Goal: Transaction & Acquisition: Obtain resource

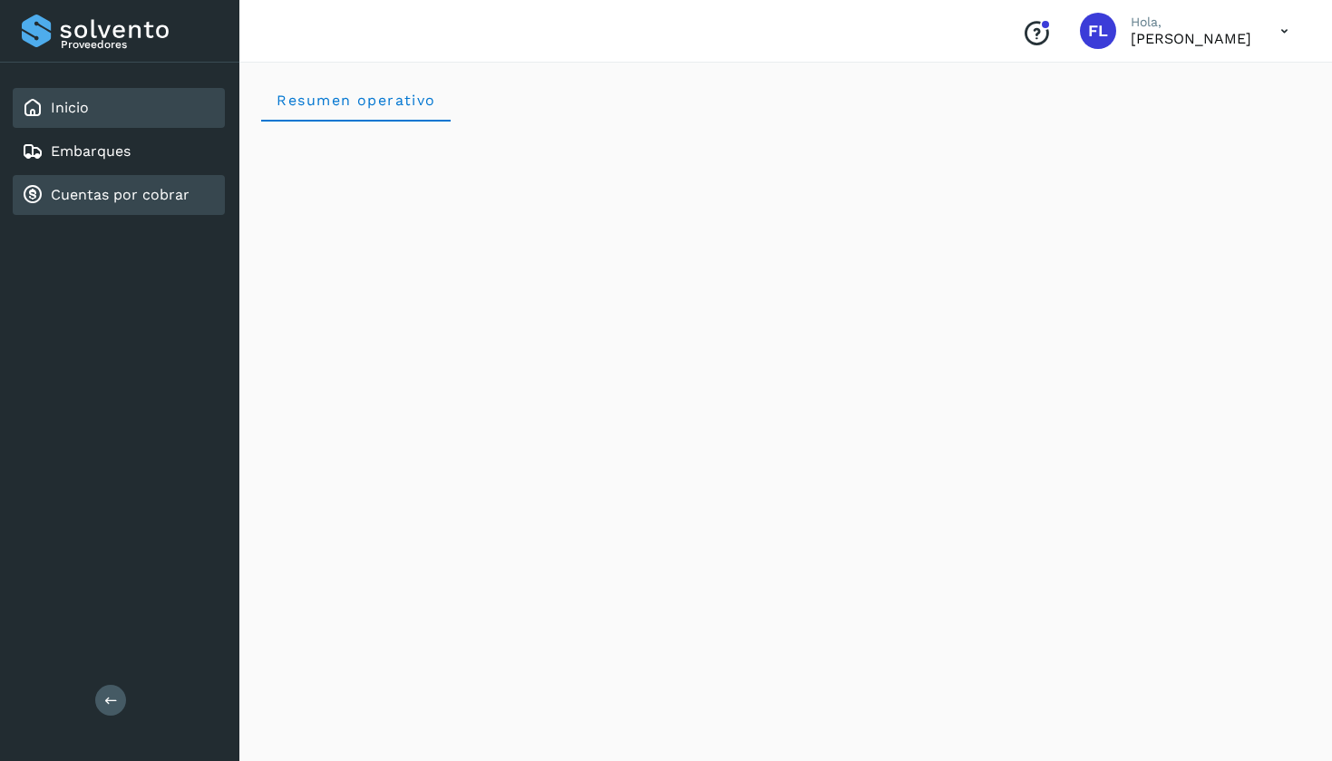
click at [107, 194] on link "Cuentas por cobrar" at bounding box center [120, 194] width 139 height 17
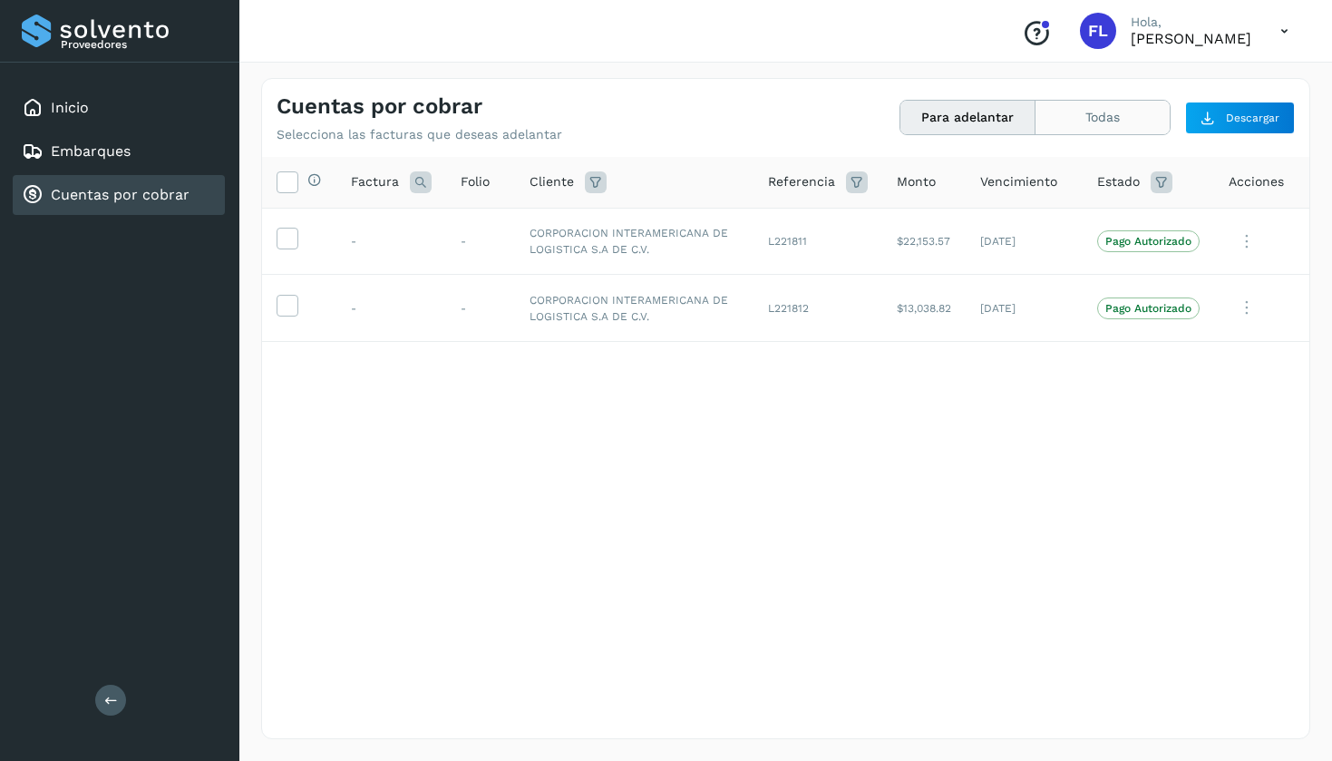
click at [1117, 111] on button "Todas" at bounding box center [1102, 118] width 134 height 34
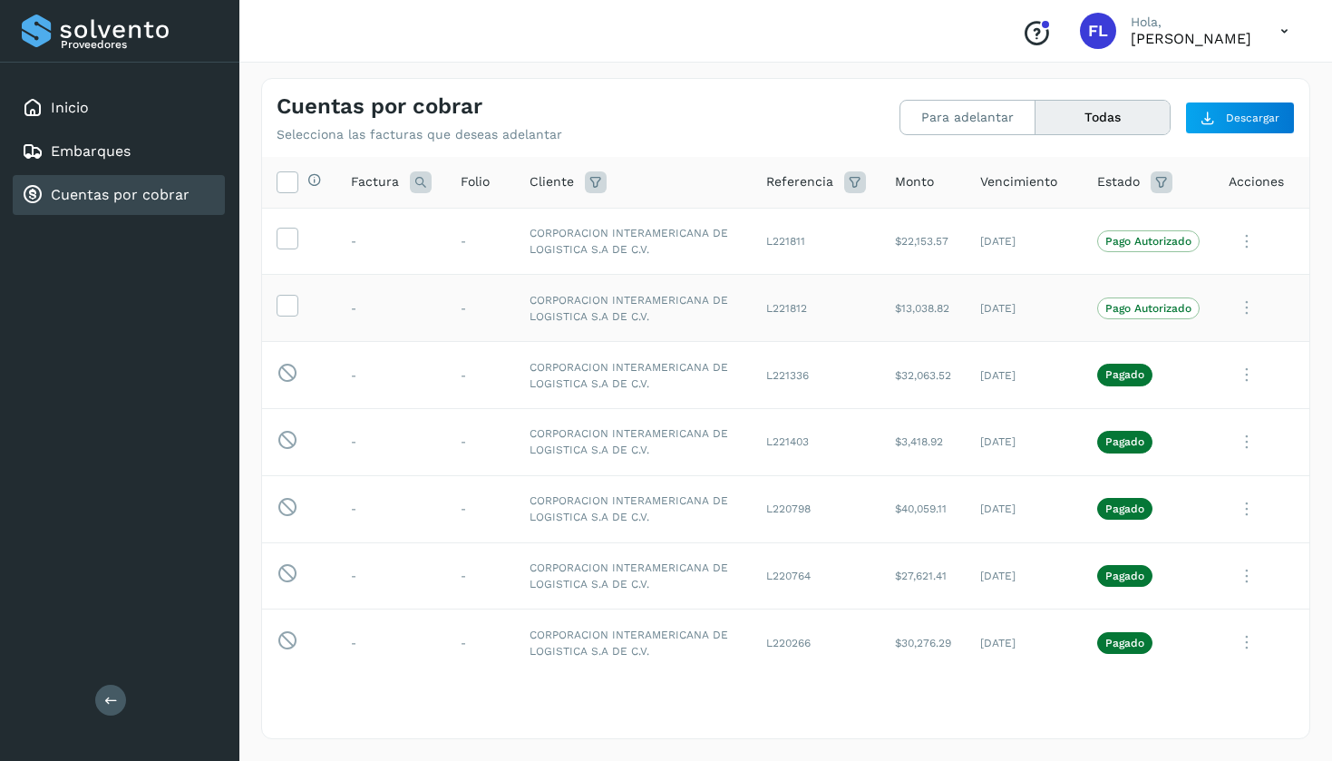
click at [1142, 306] on p "Pago Autorizado" at bounding box center [1148, 308] width 86 height 13
click at [966, 306] on td "[DATE]" at bounding box center [1023, 308] width 117 height 67
click at [287, 303] on icon at bounding box center [286, 304] width 19 height 19
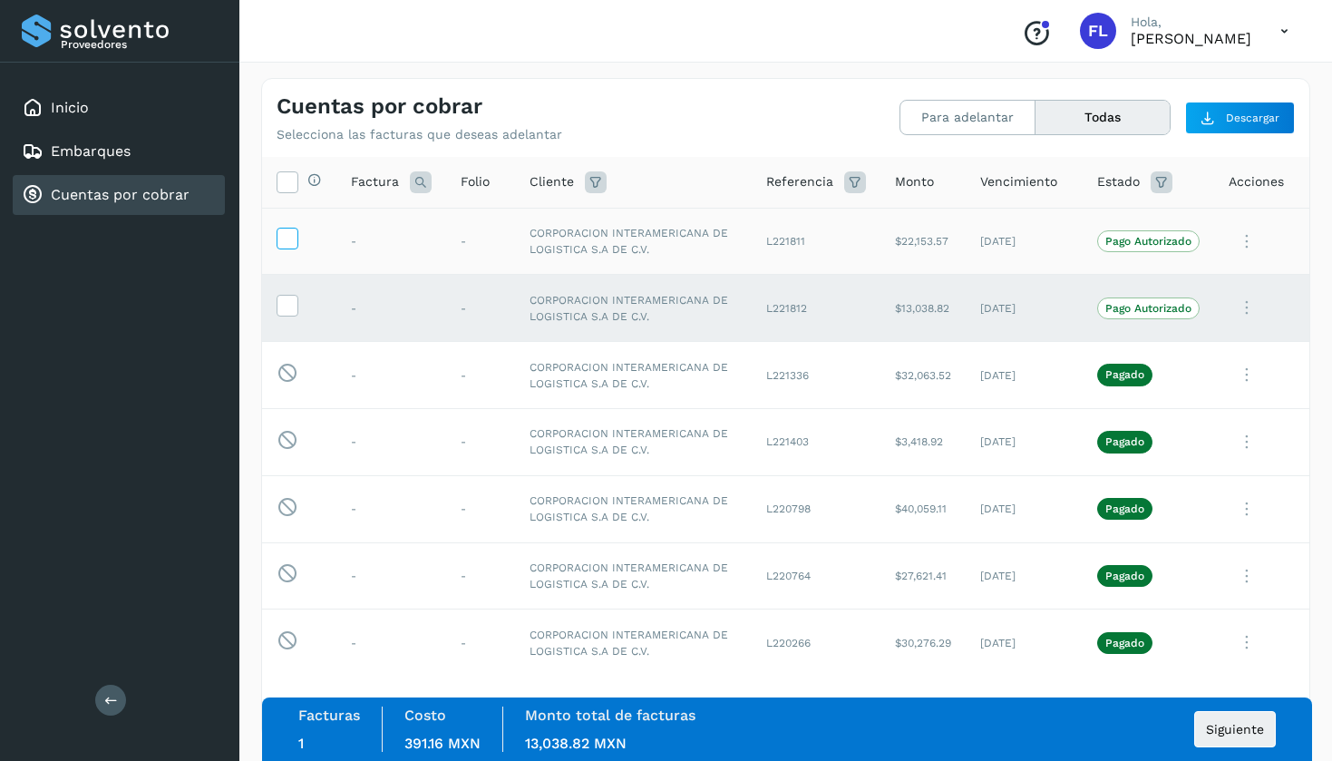
click at [286, 237] on icon at bounding box center [286, 237] width 19 height 19
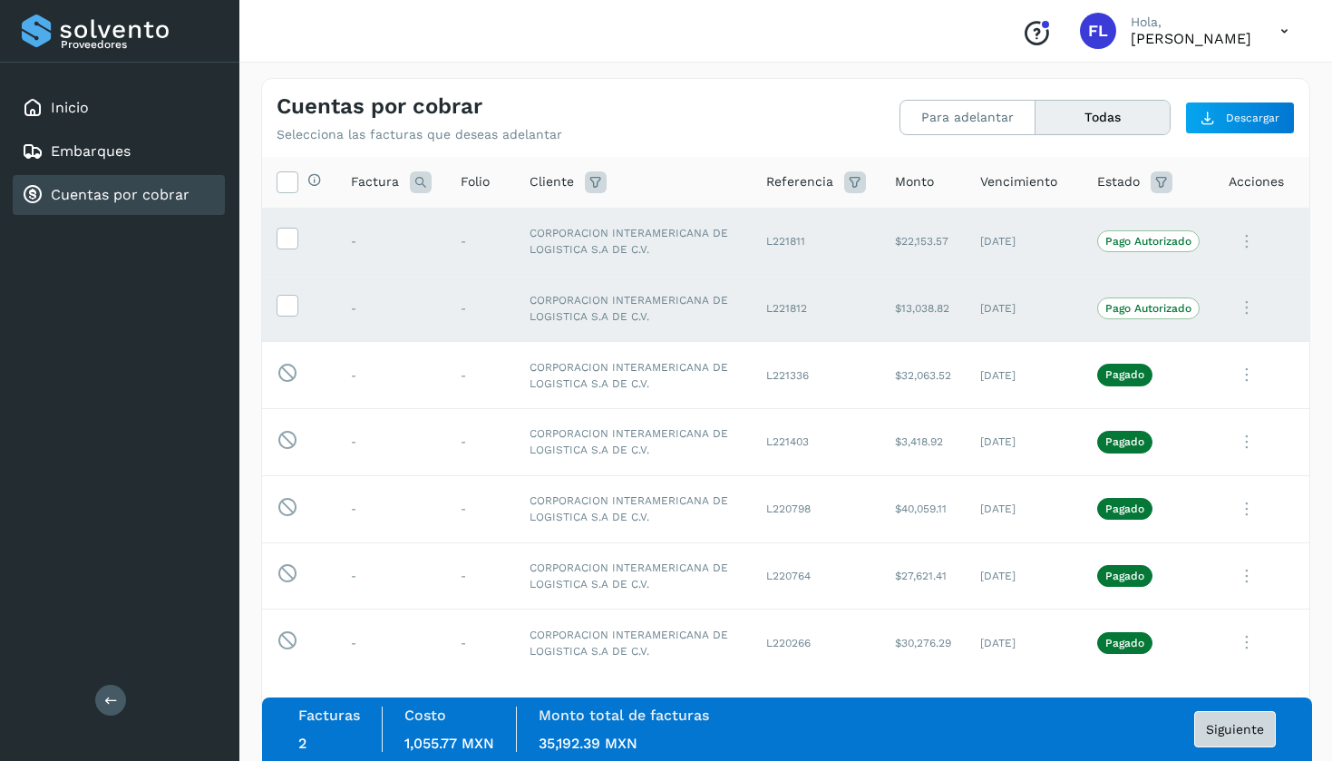
click at [1212, 731] on span "Siguiente" at bounding box center [1235, 728] width 58 height 13
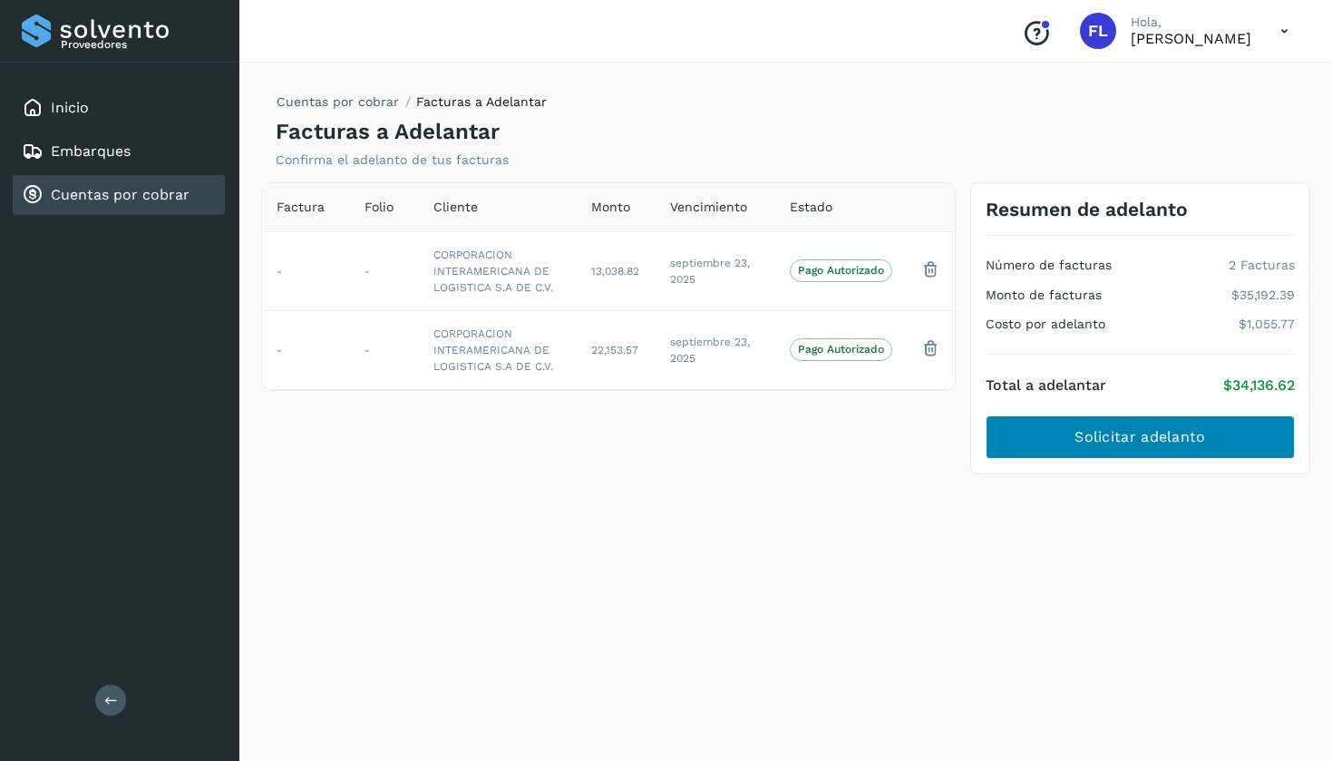
click at [1068, 434] on button "Solicitar adelanto" at bounding box center [1139, 437] width 309 height 44
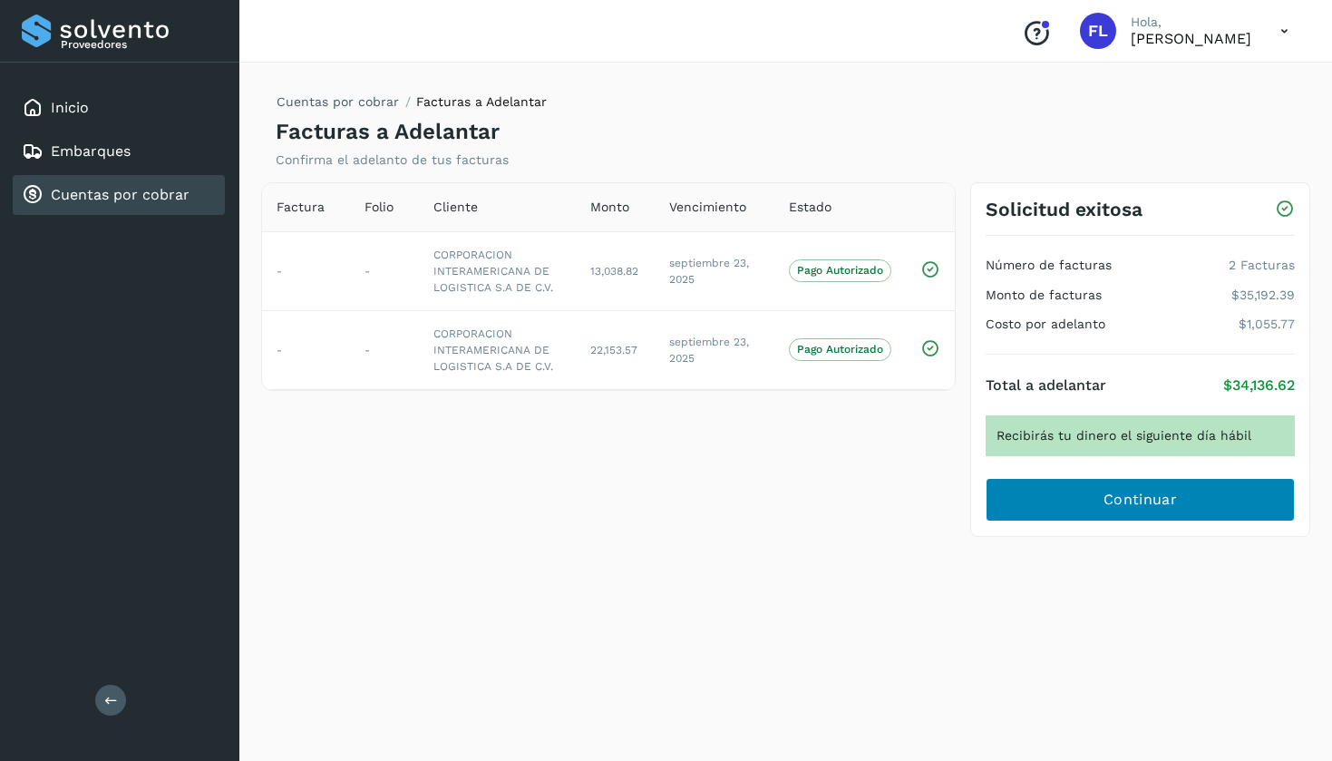
click at [1118, 493] on span "Continuar" at bounding box center [1139, 500] width 73 height 20
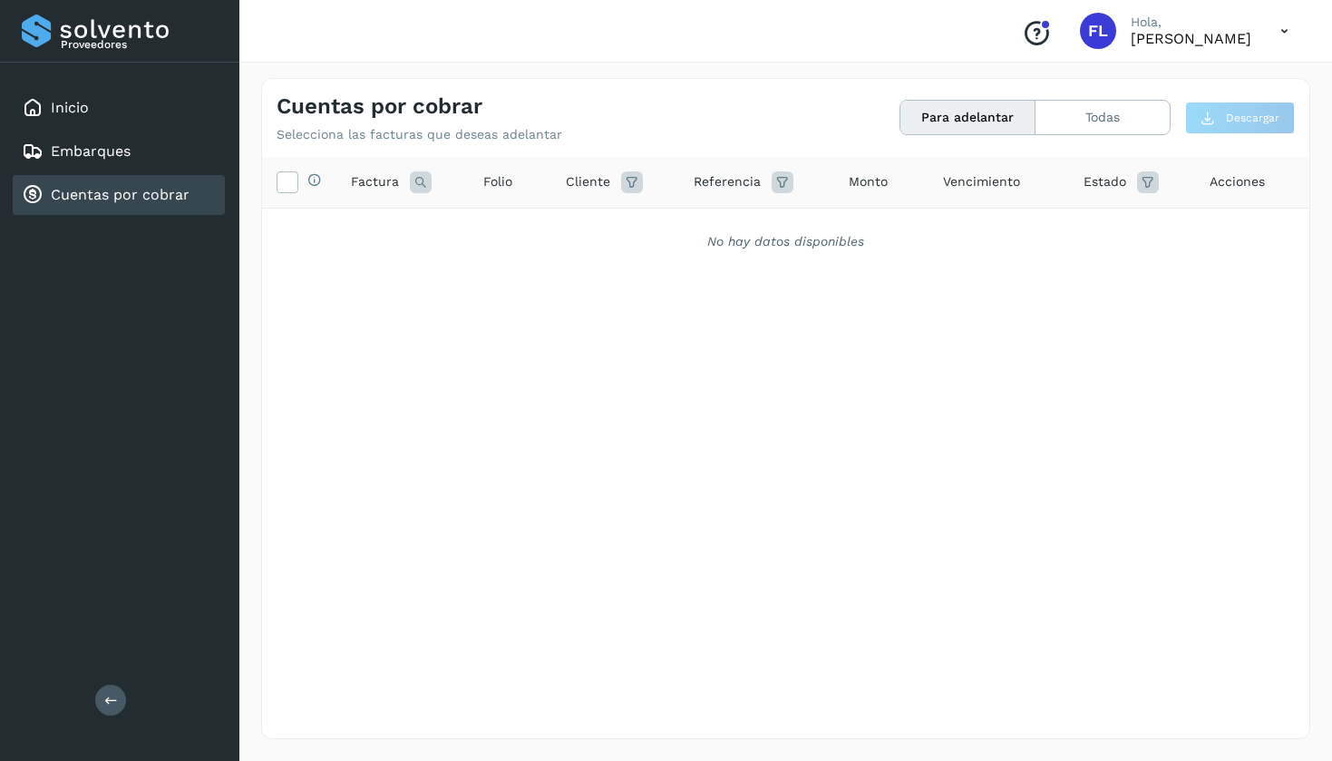
click at [1284, 31] on icon at bounding box center [1283, 31] width 37 height 37
click at [1155, 84] on div "Cerrar sesión" at bounding box center [1194, 81] width 216 height 34
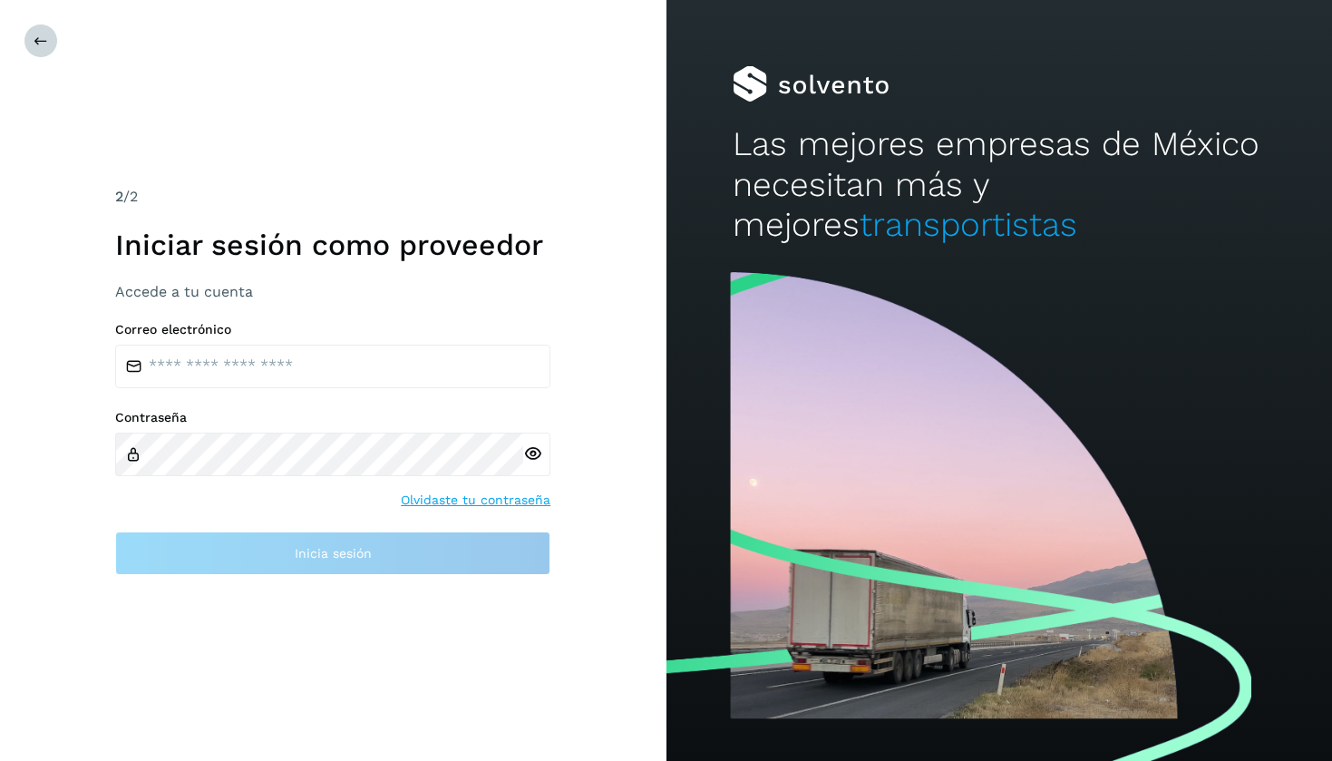
click at [42, 44] on icon at bounding box center [41, 41] width 15 height 15
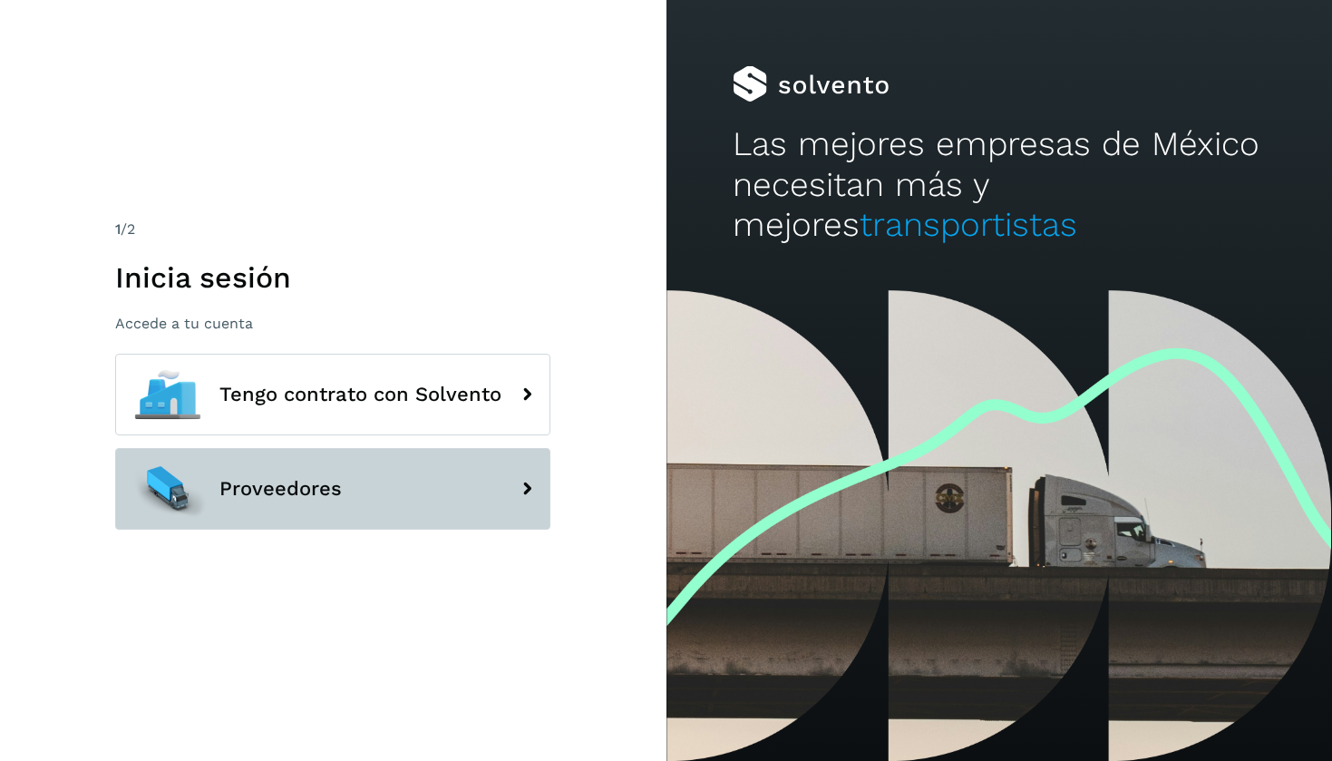
click at [374, 490] on button "Proveedores" at bounding box center [332, 489] width 435 height 82
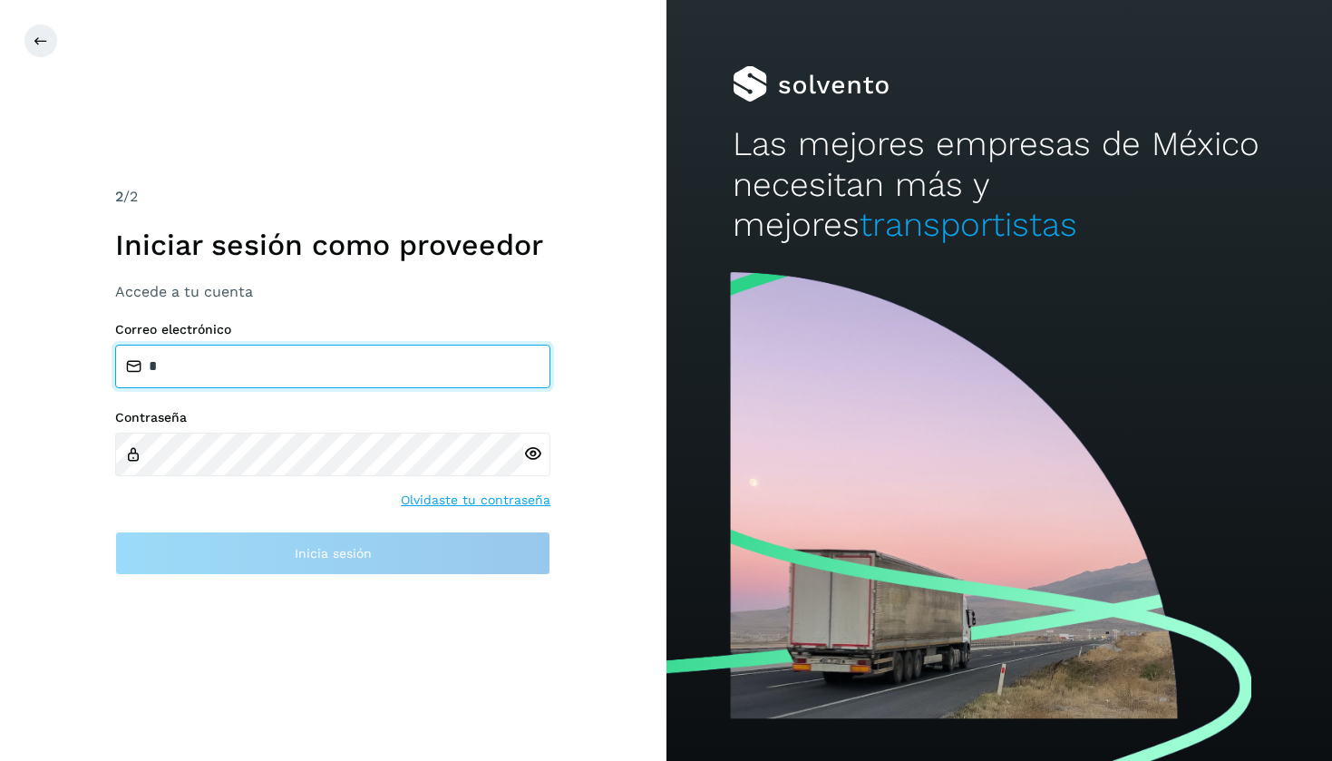
click at [369, 369] on input "*" at bounding box center [332, 366] width 435 height 44
type input "**********"
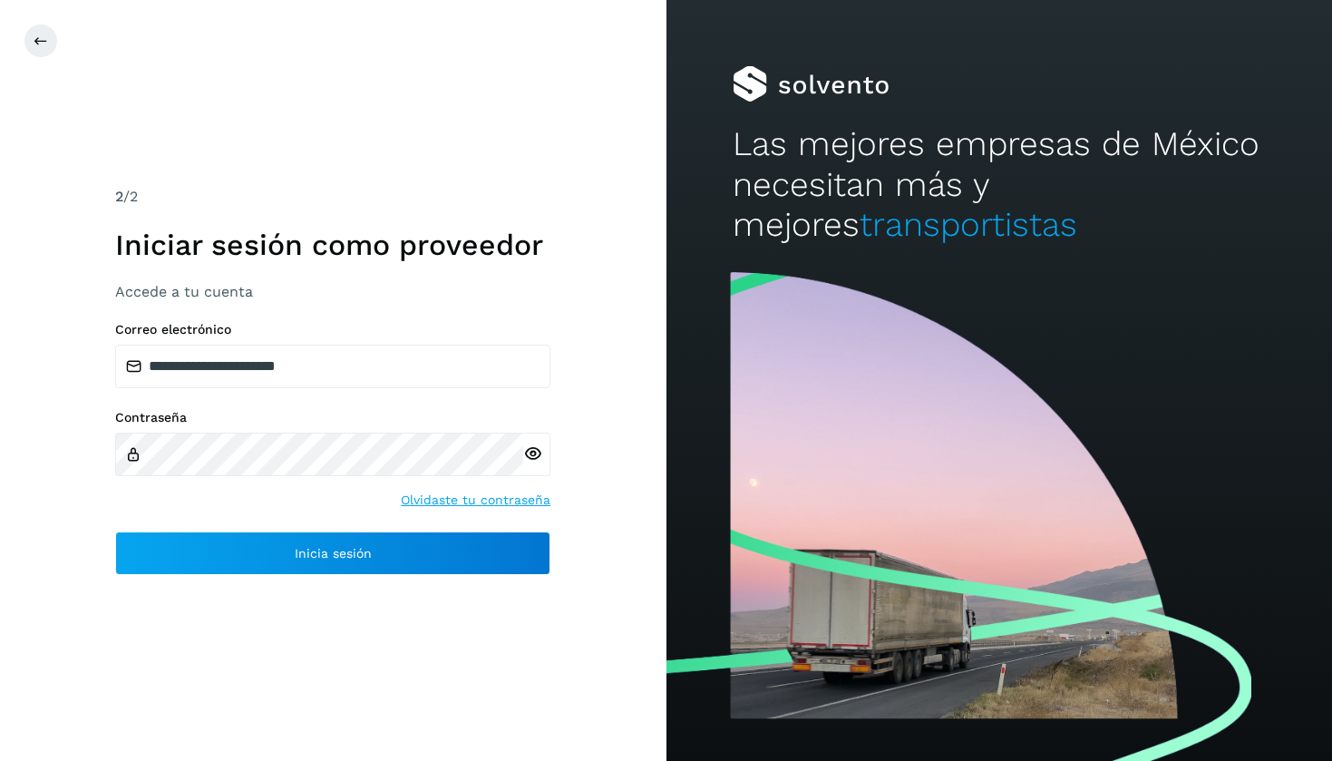
click at [533, 451] on icon at bounding box center [532, 453] width 19 height 19
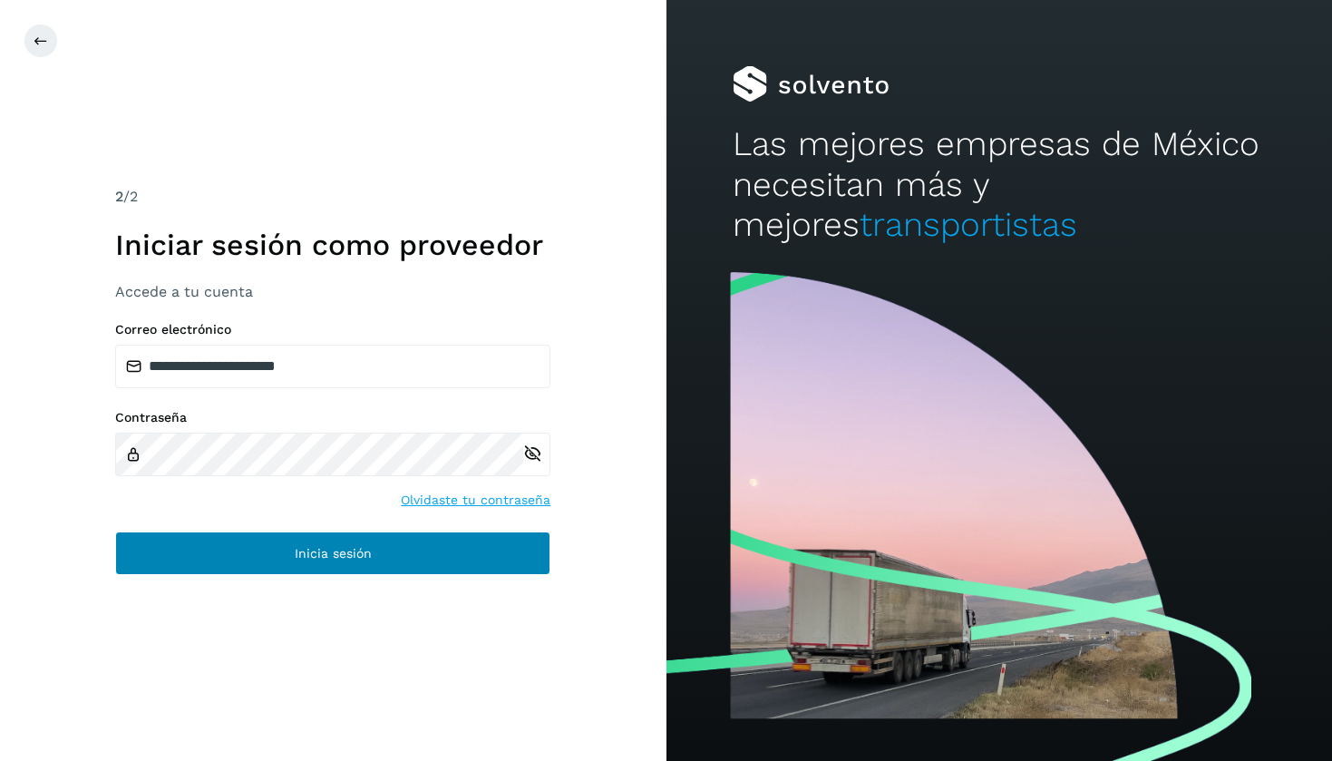
click at [384, 543] on button "Inicia sesión" at bounding box center [332, 553] width 435 height 44
